Goal: Find contact information: Obtain details needed to contact an individual or organization

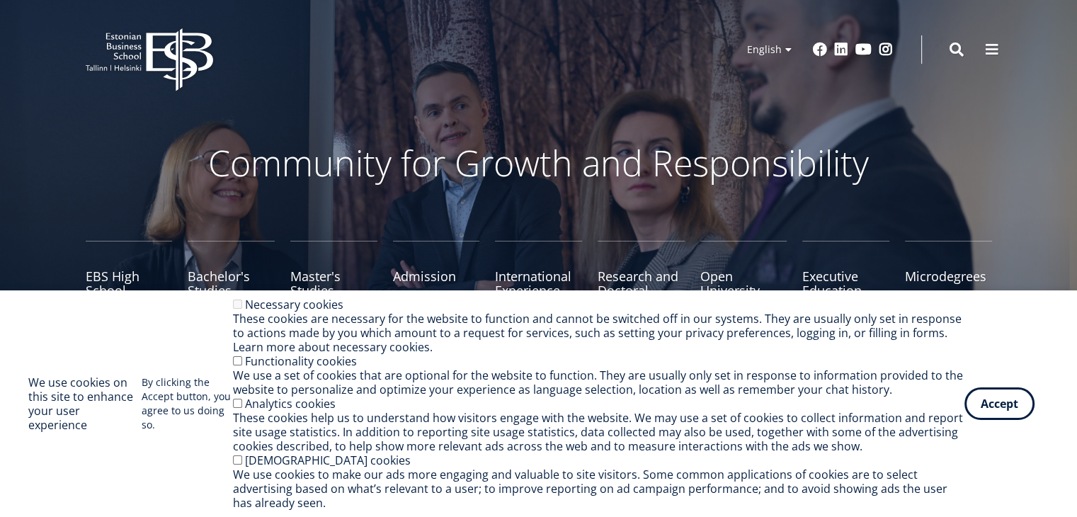
click at [1011, 387] on button "Accept" at bounding box center [999, 403] width 70 height 33
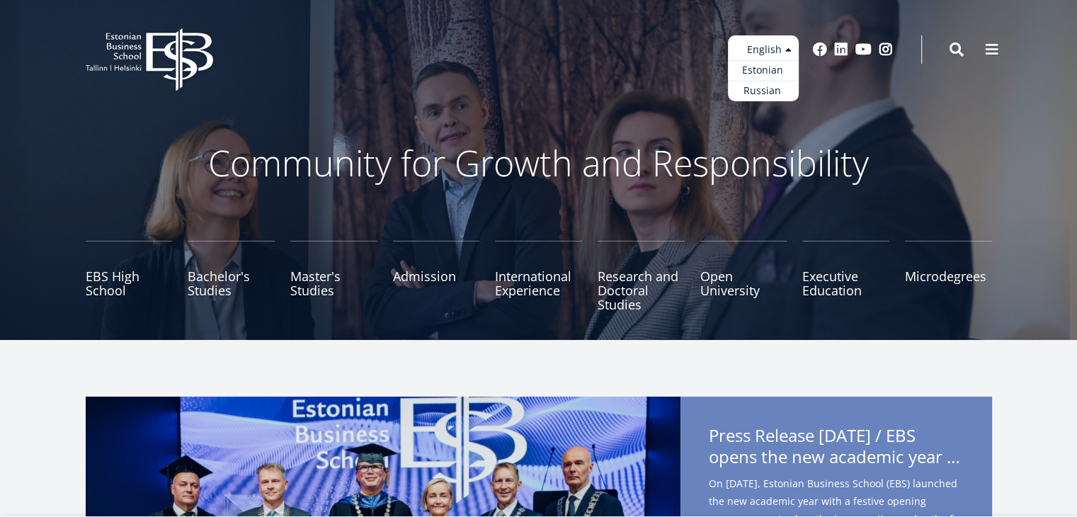
click at [790, 41] on ul "Estonian English Russian" at bounding box center [763, 68] width 71 height 66
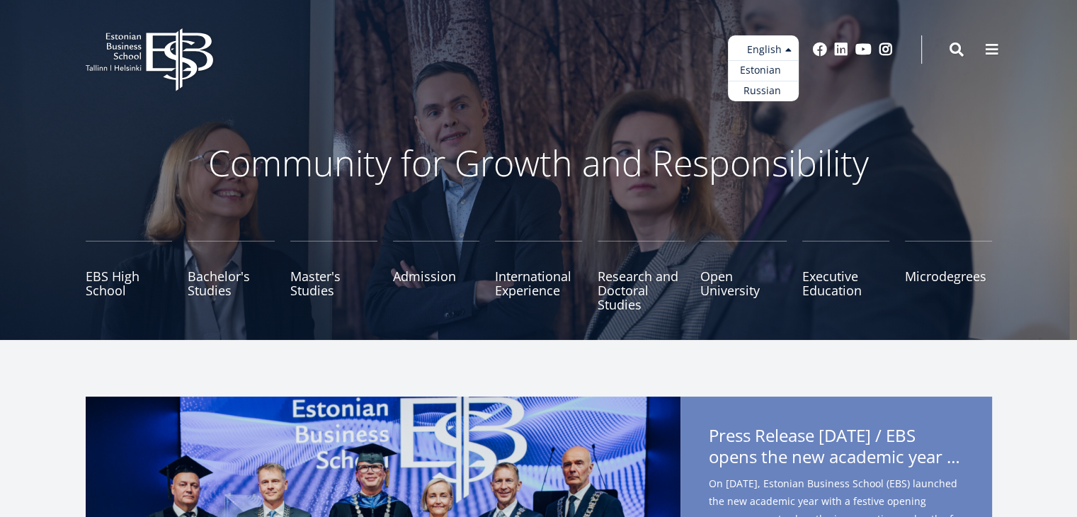
click at [772, 70] on link "Estonian" at bounding box center [763, 70] width 71 height 21
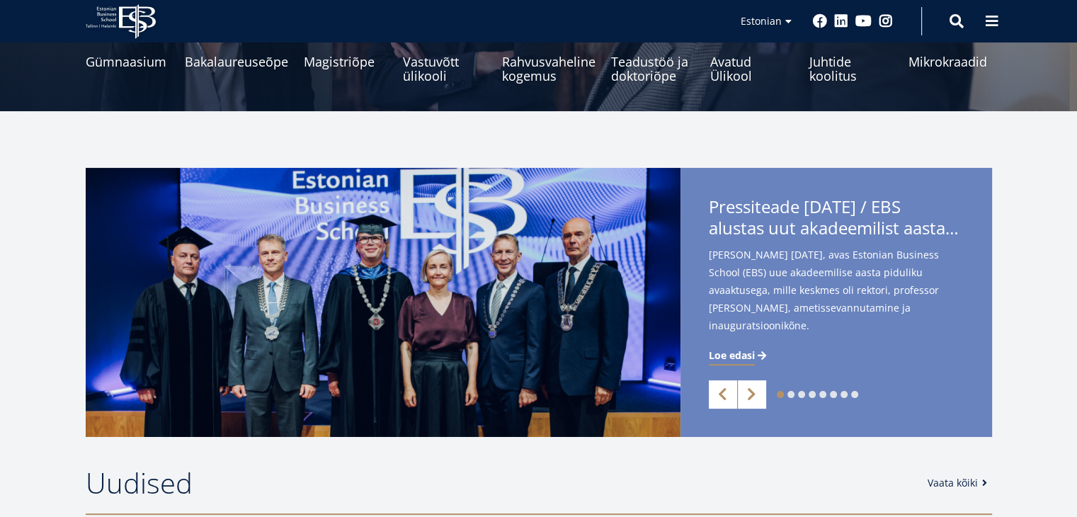
scroll to position [283, 0]
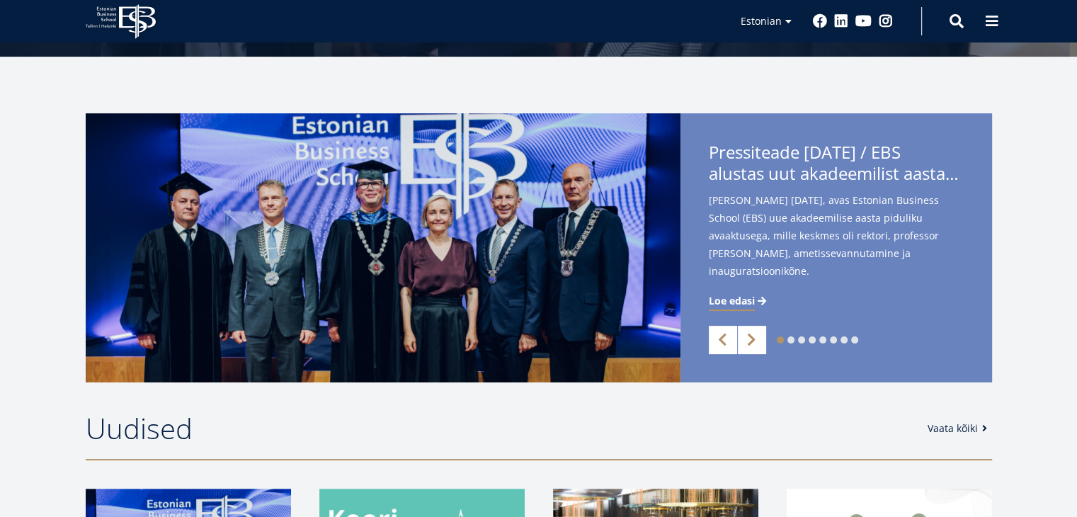
click at [856, 161] on span "Pressiteade [DATE] / EBS alustas uut akadeemilist aastat rektor [PERSON_NAME] a…" at bounding box center [836, 165] width 255 height 47
click at [735, 297] on span "Loe edasi" at bounding box center [732, 301] width 46 height 14
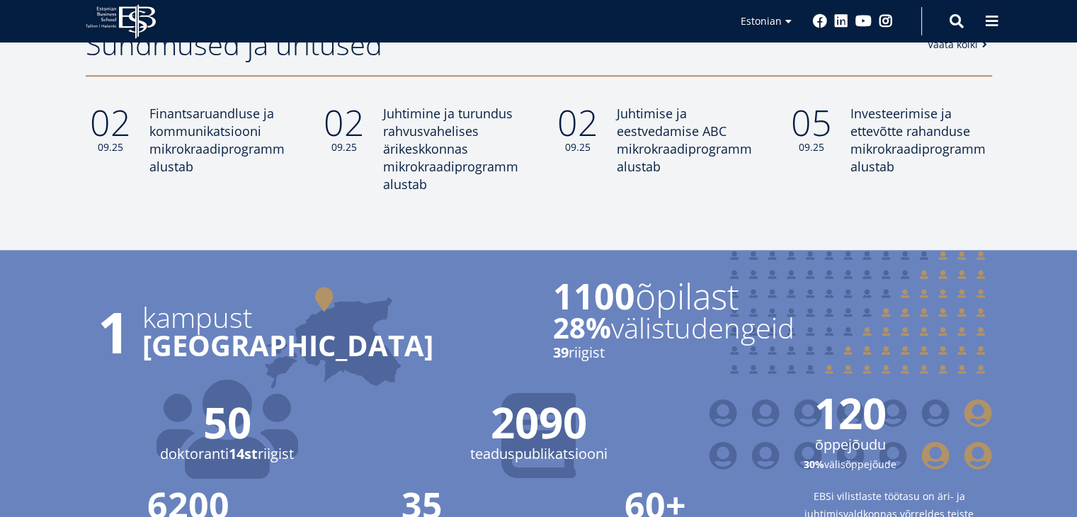
scroll to position [1345, 0]
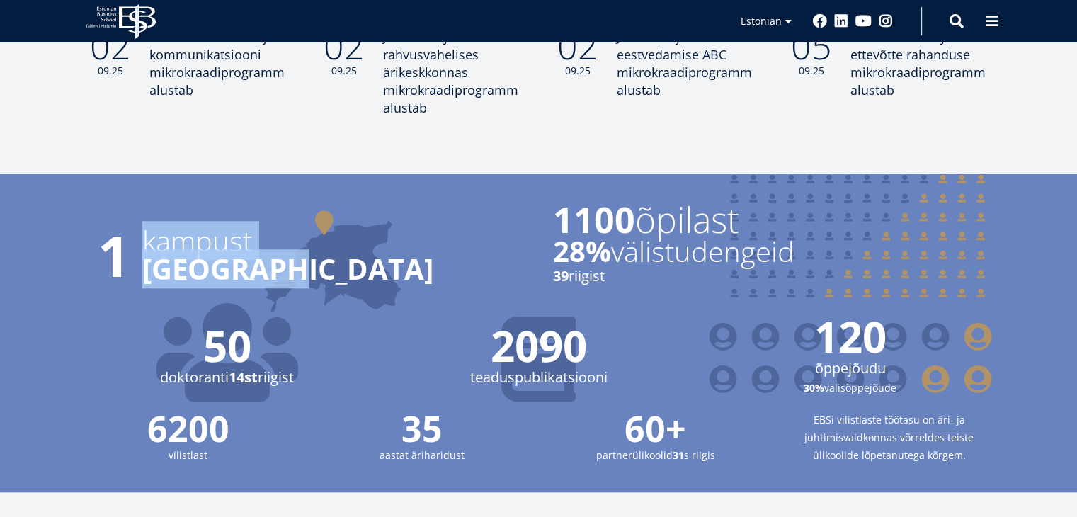
drag, startPoint x: 196, startPoint y: 244, endPoint x: 428, endPoint y: 272, distance: 233.1
click at [419, 272] on div "1 kampust Tallinnas" at bounding box center [305, 255] width 439 height 57
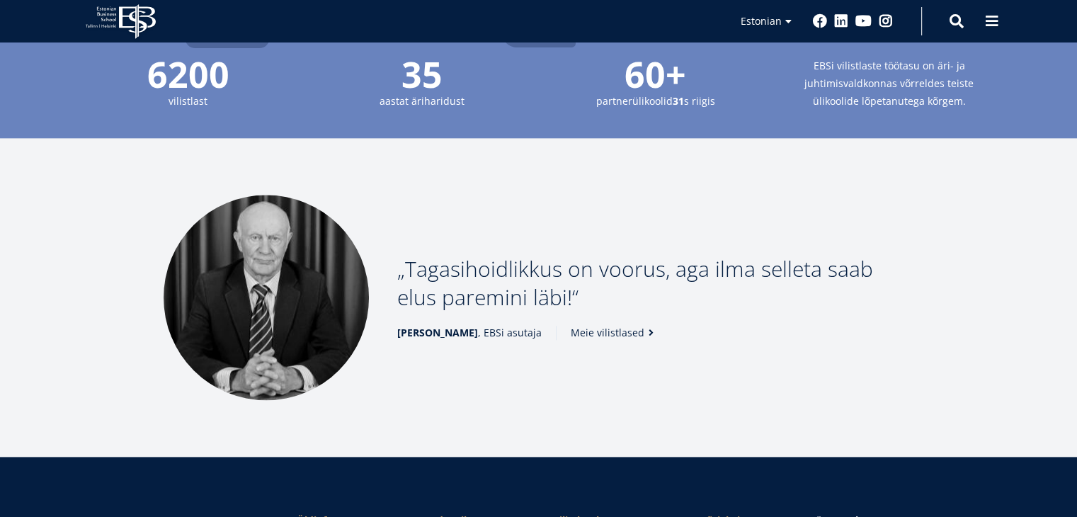
scroll to position [1486, 0]
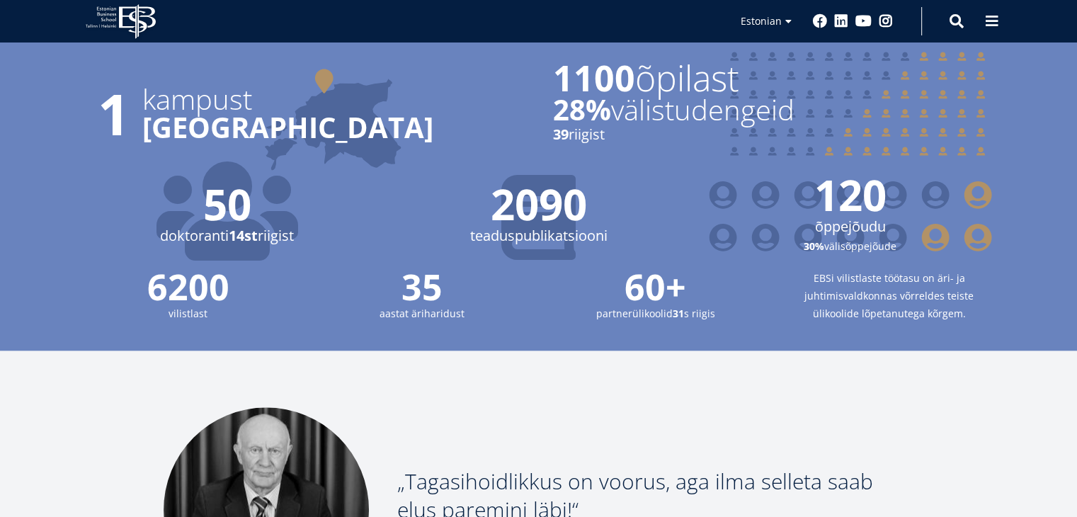
click at [389, 179] on div "50 doktoranti 14st riigist 2090 teaduspublikatsiooni 120 õppejõudu 30% välisõpp…" at bounding box center [524, 228] width 934 height 110
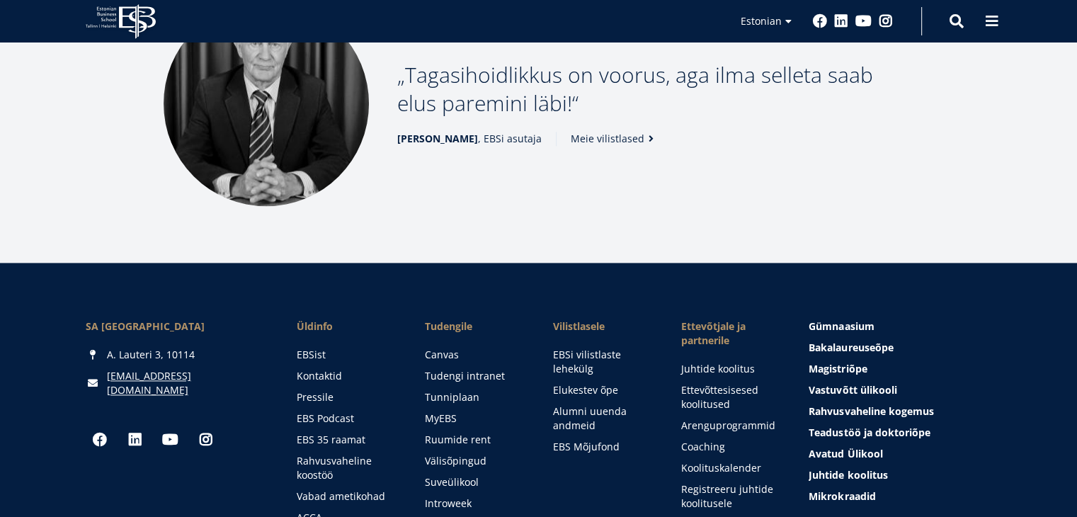
scroll to position [1999, 0]
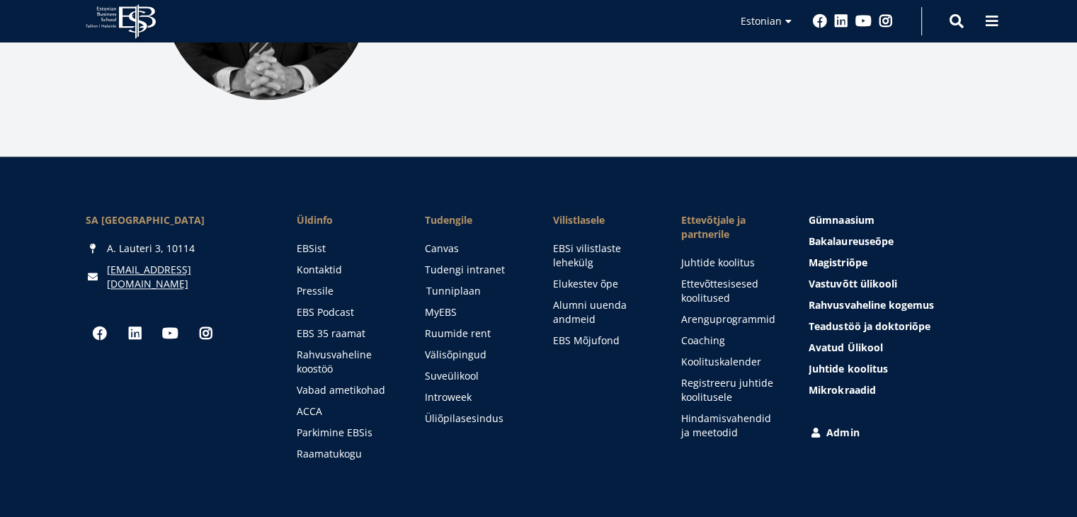
click at [468, 290] on link "Tunniplaan" at bounding box center [476, 291] width 100 height 14
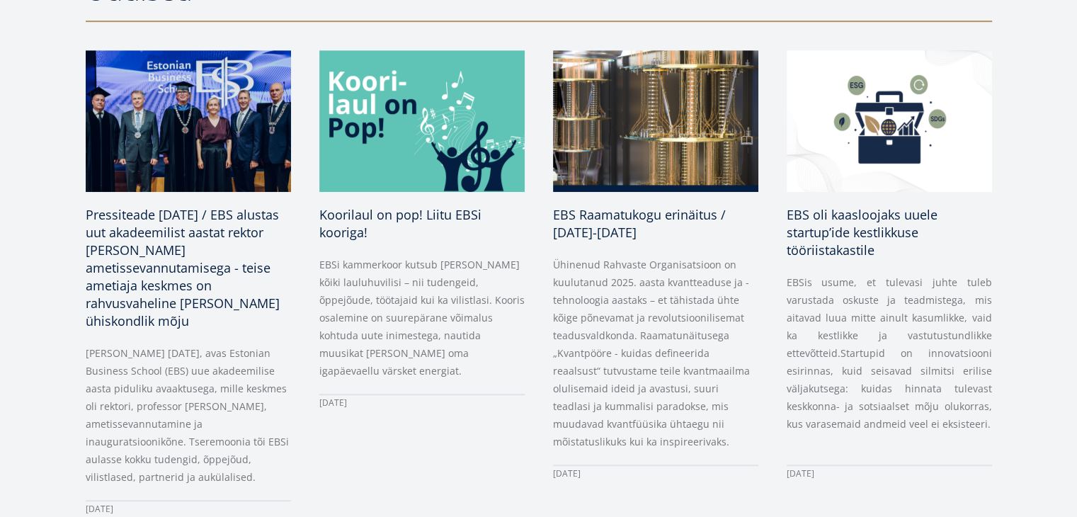
scroll to position [0, 0]
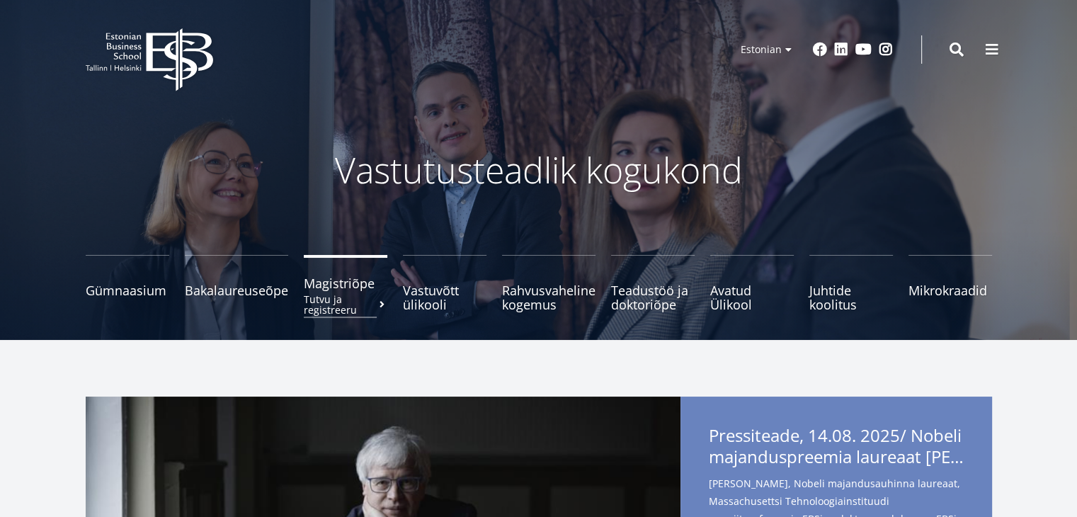
click at [341, 287] on span "Magistriõpe Tutvu ja registreeru" at bounding box center [346, 283] width 84 height 14
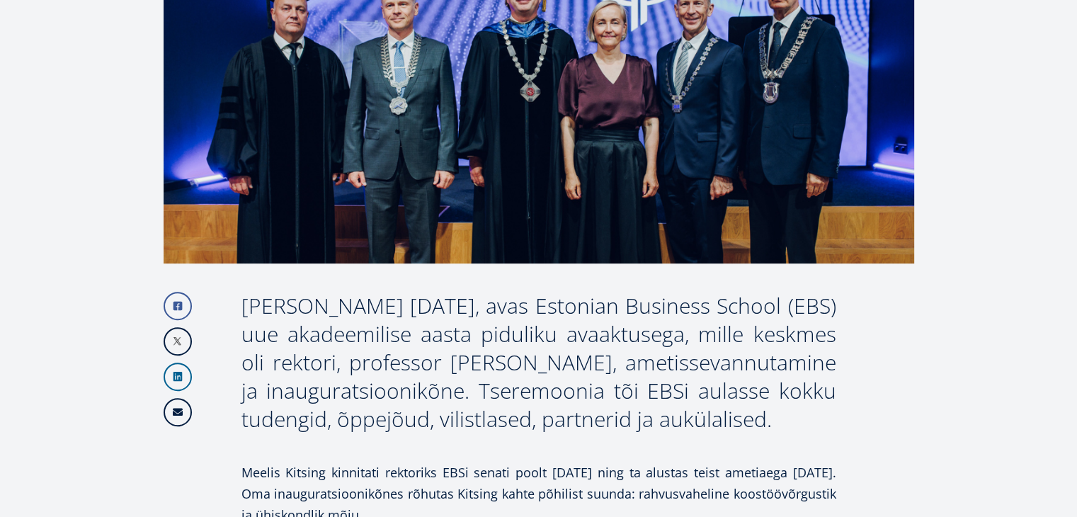
scroll to position [849, 0]
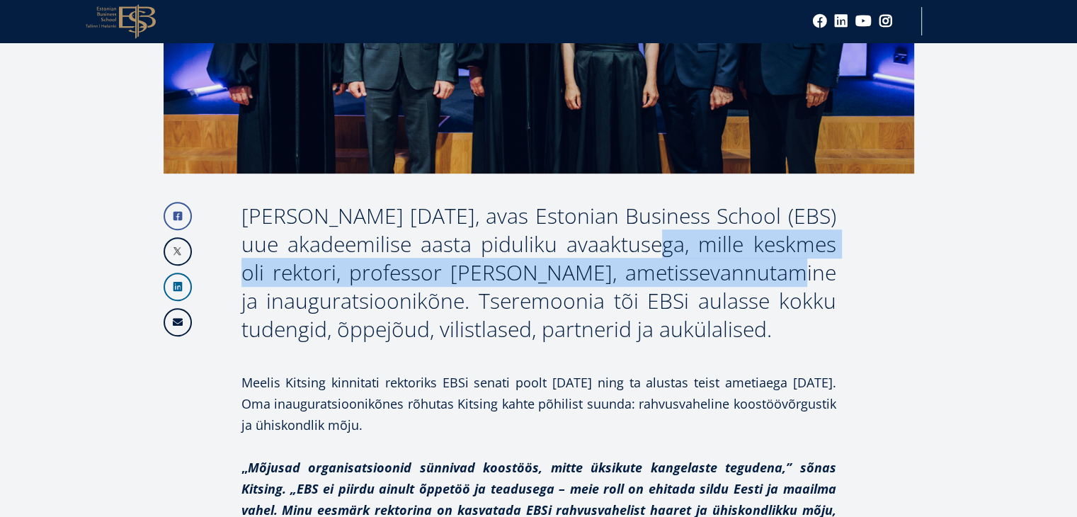
drag, startPoint x: 784, startPoint y: 243, endPoint x: 868, endPoint y: 276, distance: 90.3
click at [830, 263] on div "[PERSON_NAME] [DATE], avas Estonian Business School (EBS) uue akadeemilise aast…" at bounding box center [538, 273] width 595 height 142
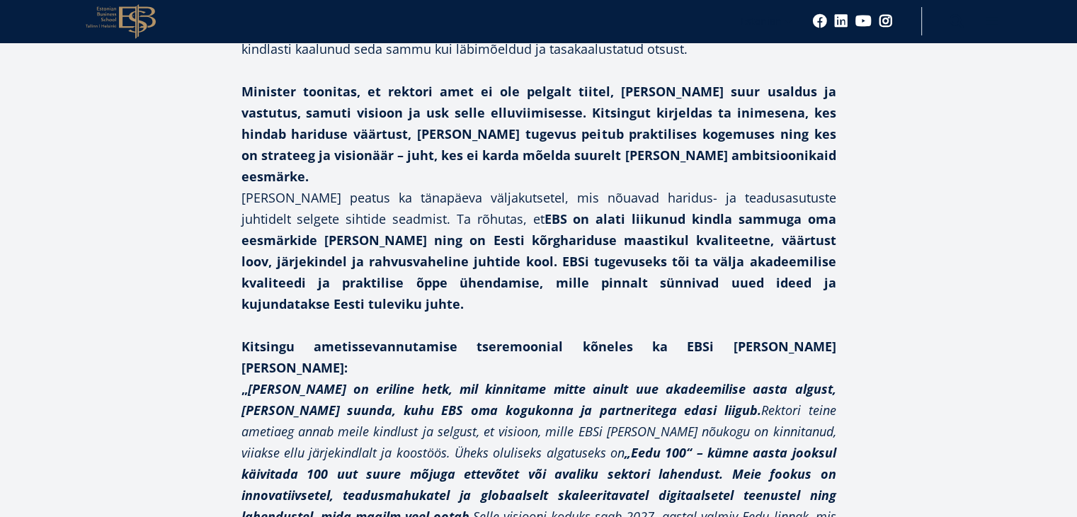
scroll to position [2053, 0]
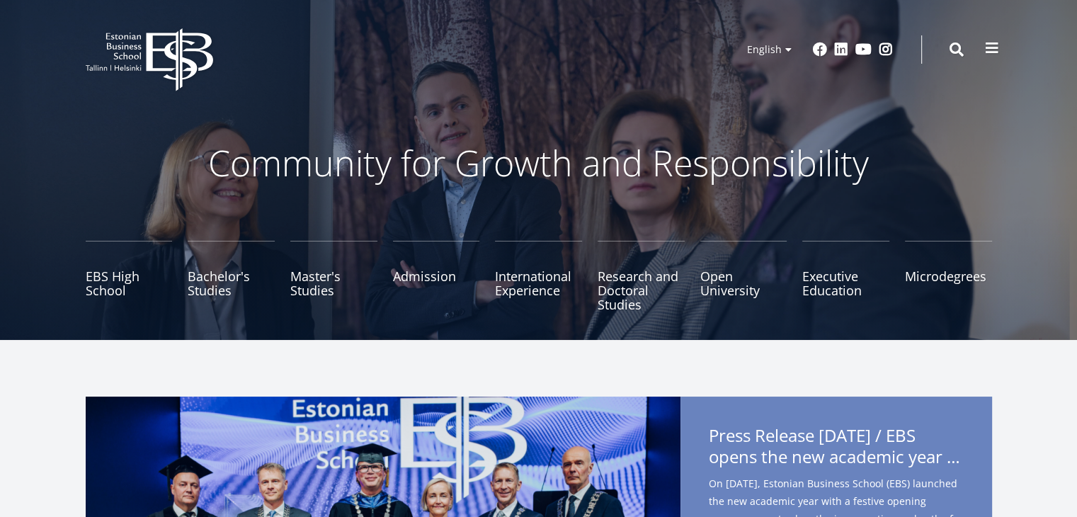
click at [993, 46] on span at bounding box center [992, 48] width 14 height 14
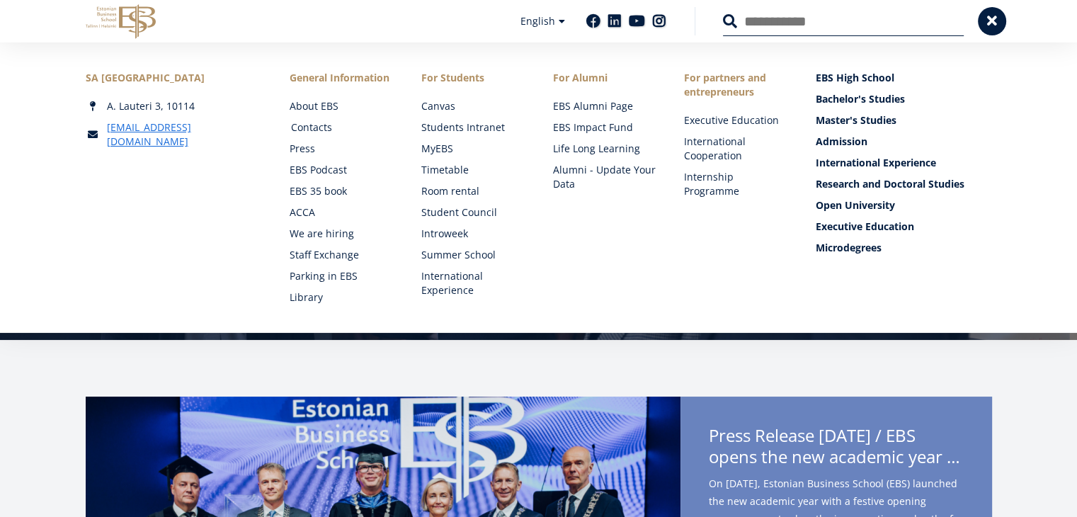
click at [328, 131] on link "Contacts" at bounding box center [342, 127] width 103 height 14
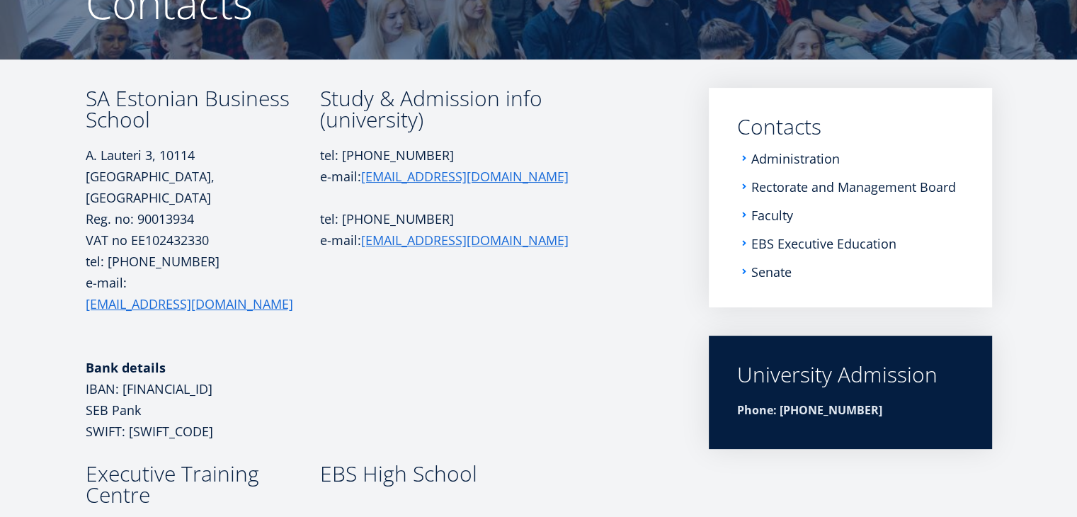
scroll to position [170, 0]
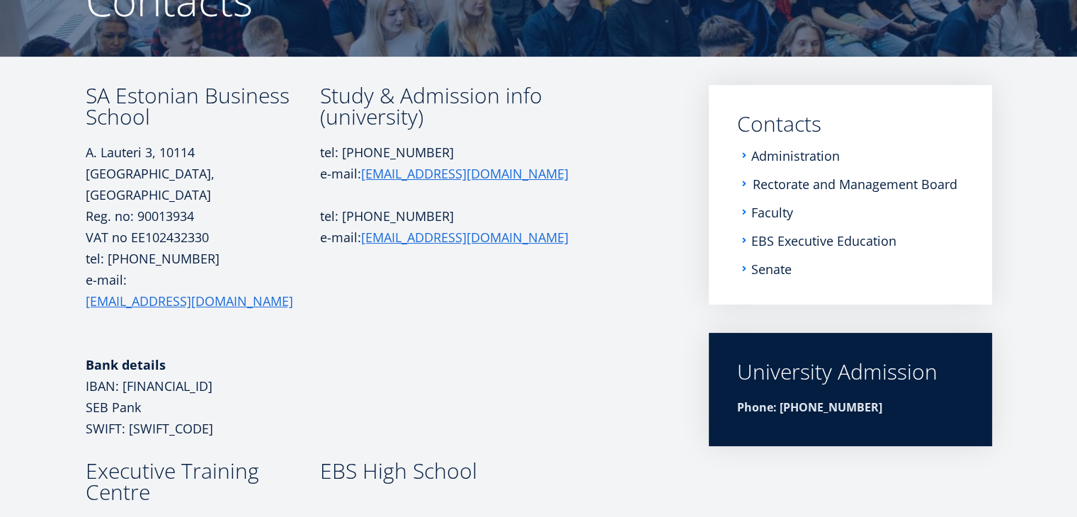
click at [793, 187] on link "Rectorate and Management Board" at bounding box center [854, 184] width 205 height 14
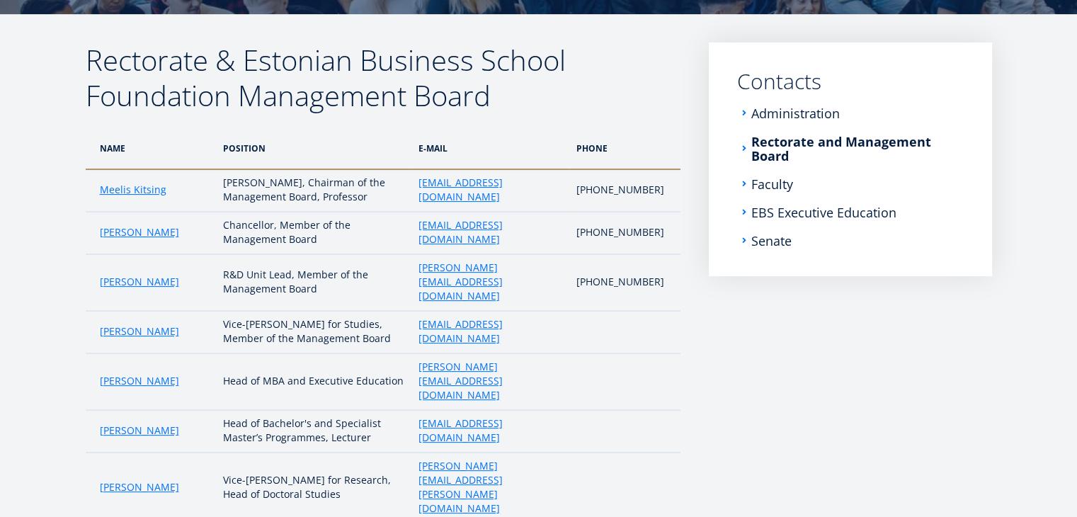
scroll to position [202, 0]
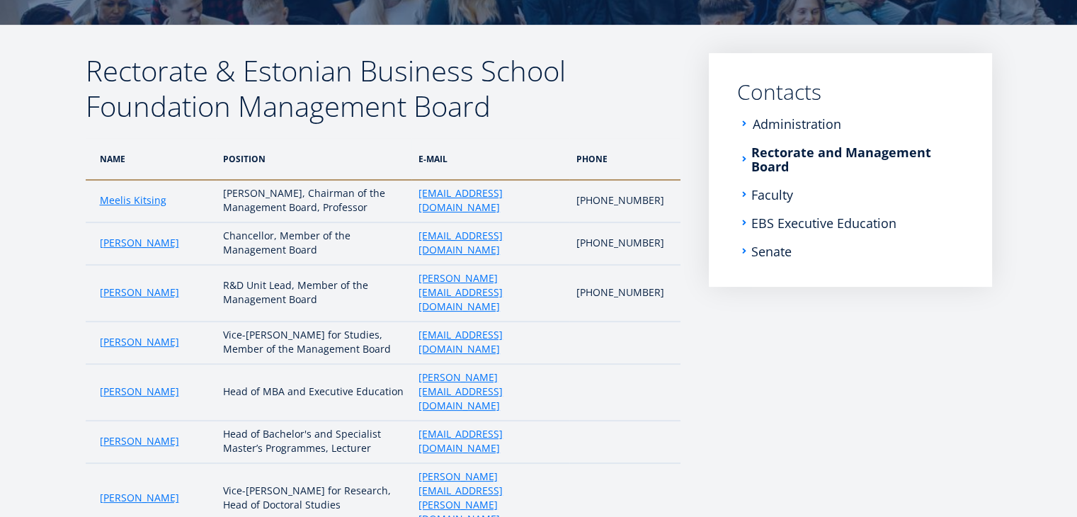
click at [779, 125] on link "Administration" at bounding box center [796, 124] width 88 height 14
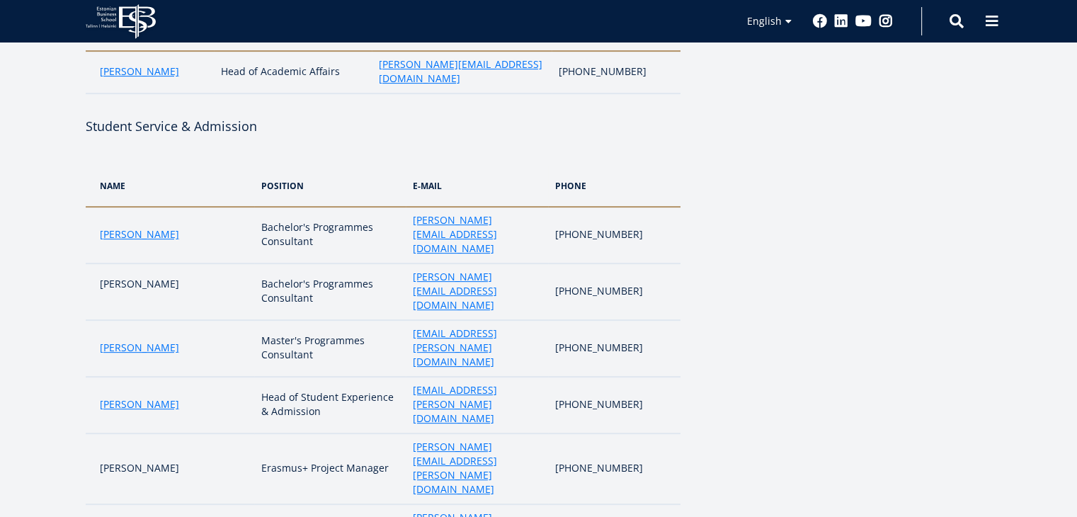
scroll to position [470, 0]
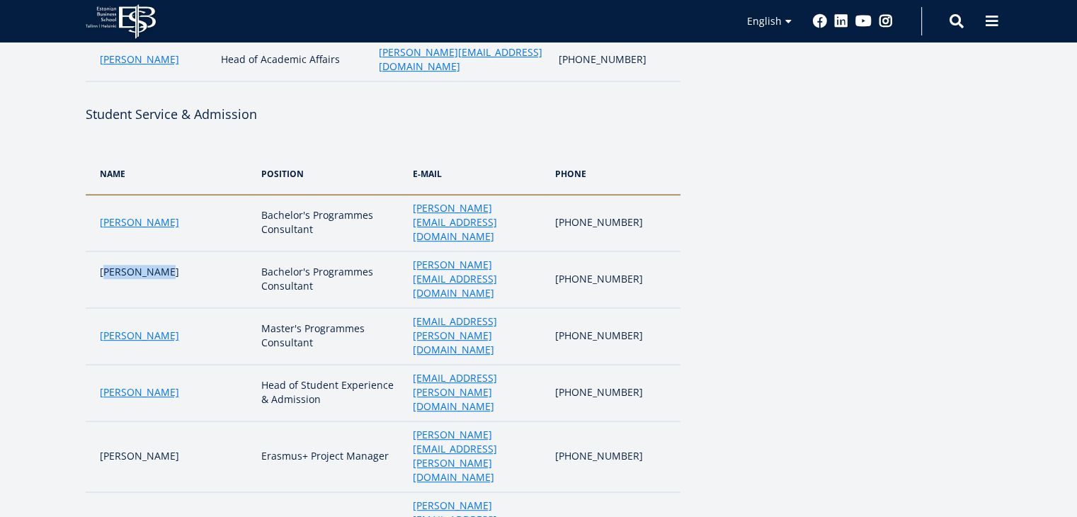
drag, startPoint x: 166, startPoint y: 222, endPoint x: 178, endPoint y: 223, distance: 12.8
click at [178, 251] on td "Olga Batalova" at bounding box center [170, 279] width 168 height 57
click at [185, 251] on td "Olga Batalova" at bounding box center [170, 279] width 168 height 57
click at [254, 308] on td "Master's Programmes Consultant" at bounding box center [329, 336] width 151 height 57
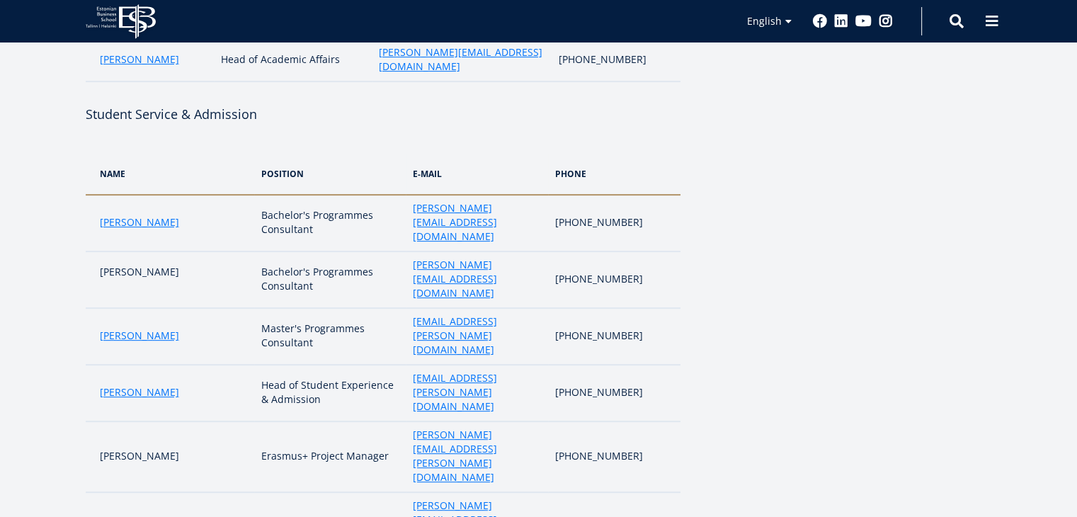
drag, startPoint x: 292, startPoint y: 355, endPoint x: 166, endPoint y: 372, distance: 126.4
click at [166, 492] on td "Birgitta Mölder" at bounding box center [170, 527] width 168 height 71
click at [126, 251] on td "Olga Batalova" at bounding box center [170, 279] width 168 height 57
drag, startPoint x: 103, startPoint y: 218, endPoint x: 205, endPoint y: 226, distance: 101.5
click at [195, 251] on td "Olga Batalova" at bounding box center [170, 279] width 168 height 57
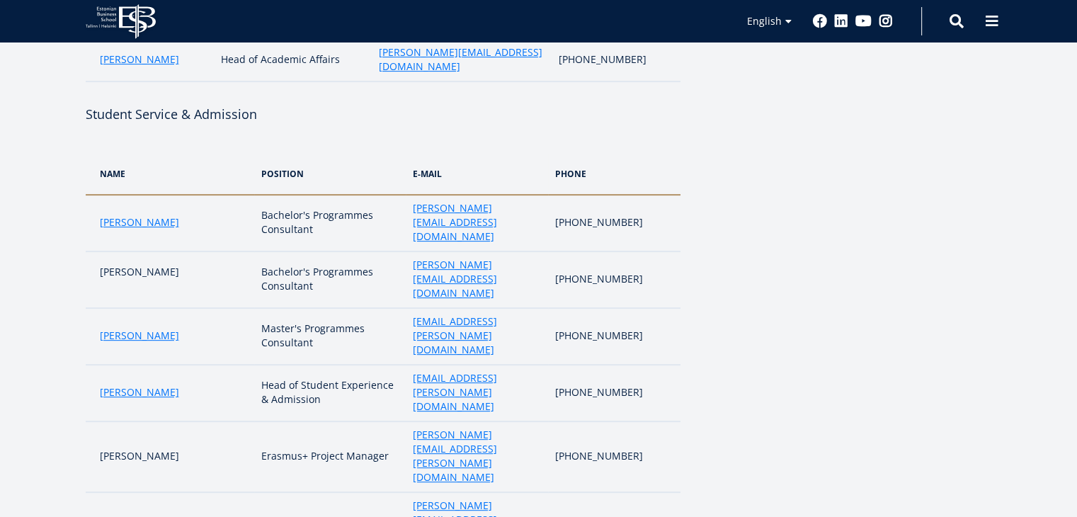
click at [344, 251] on td "Bachelor's Programmes Consultant" at bounding box center [329, 279] width 151 height 57
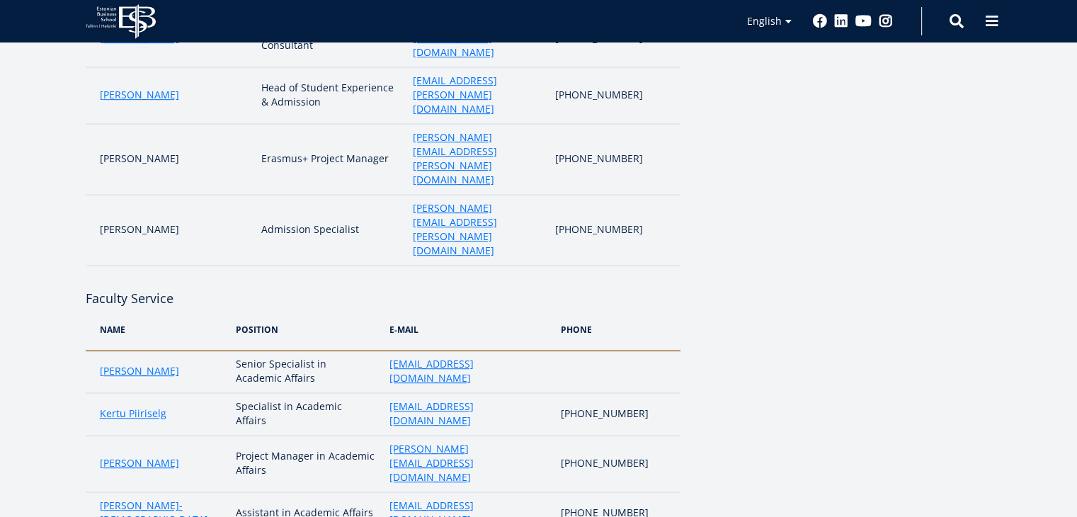
scroll to position [753, 0]
